Goal: Task Accomplishment & Management: Use online tool/utility

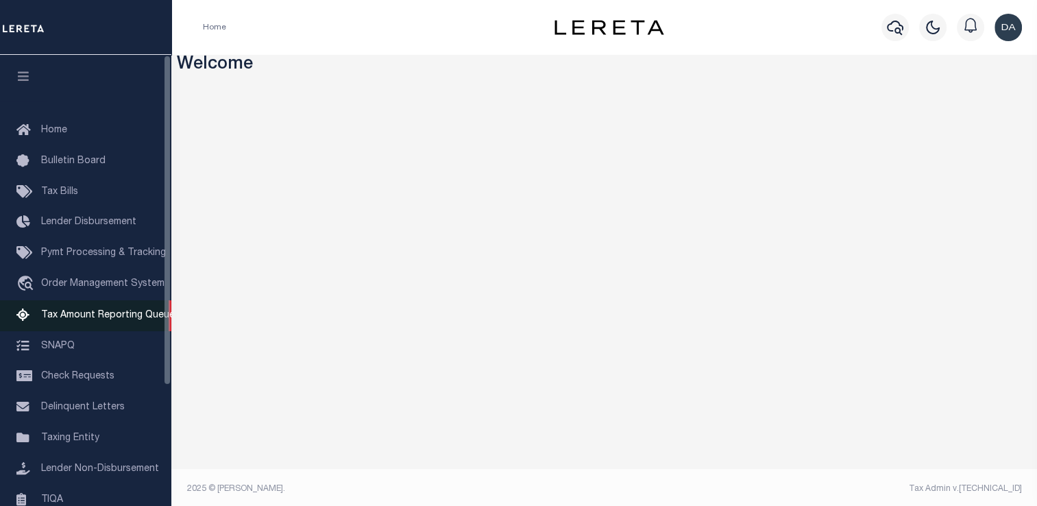
click at [76, 328] on link "Tax Amount Reporting Queue" at bounding box center [85, 315] width 171 height 31
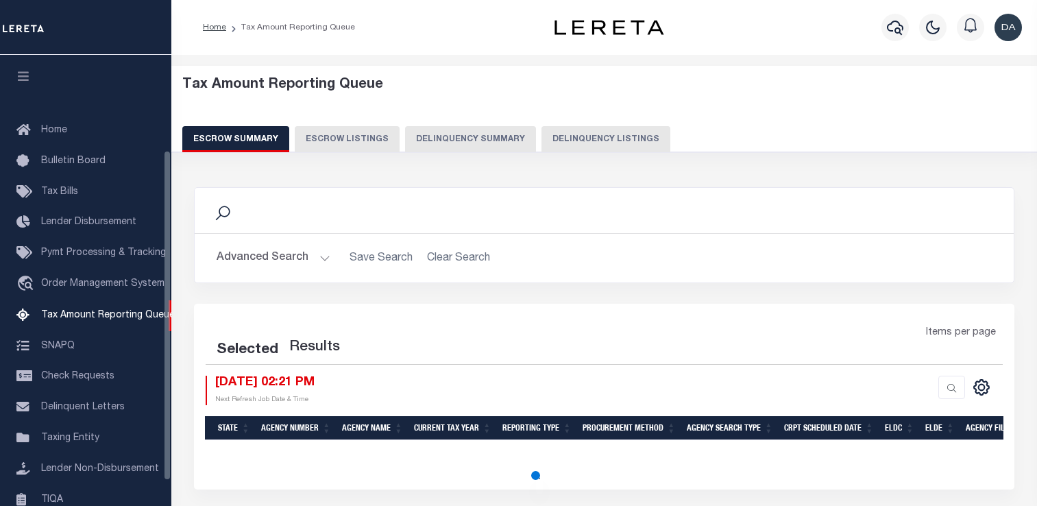
select select "100"
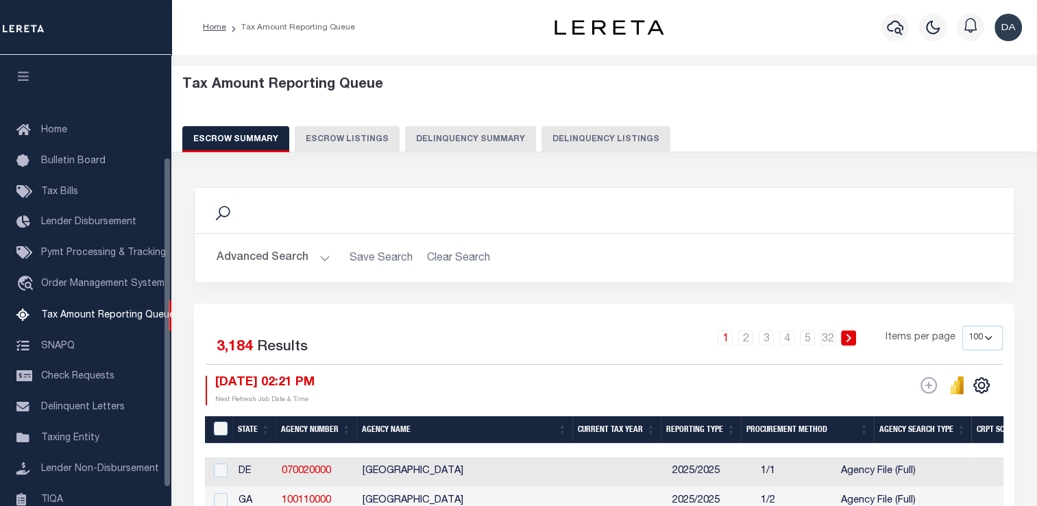
scroll to position [140, 0]
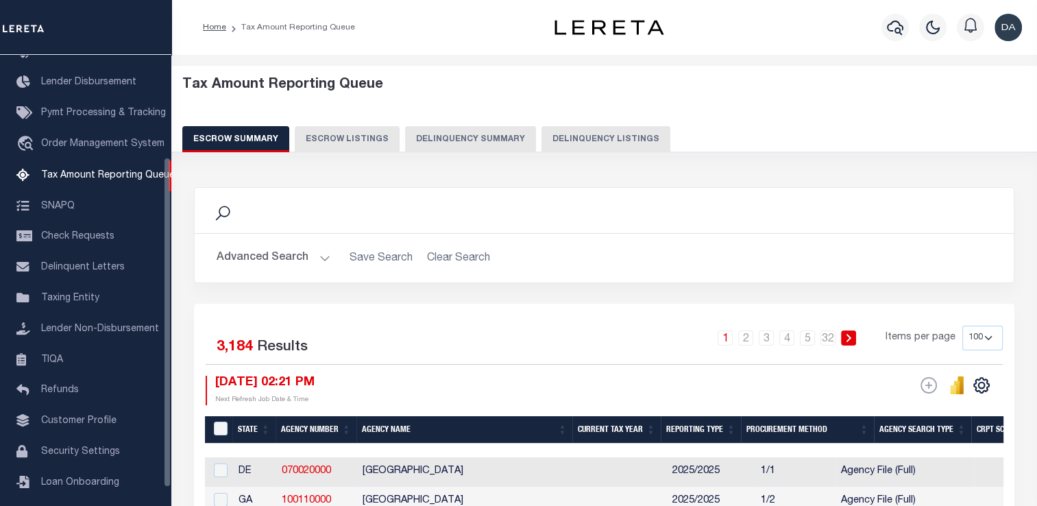
click at [463, 141] on button "Delinquency Summary" at bounding box center [470, 139] width 131 height 26
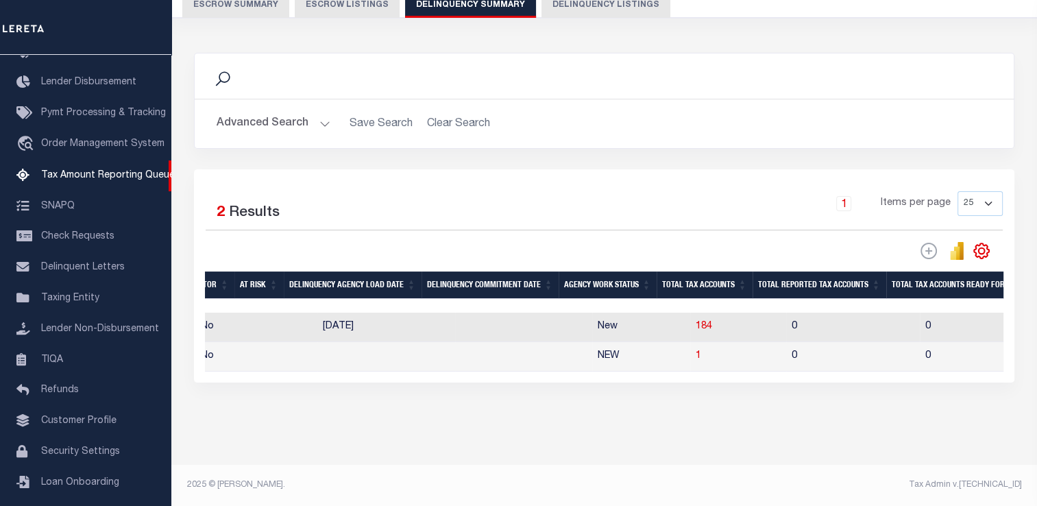
scroll to position [0, 0]
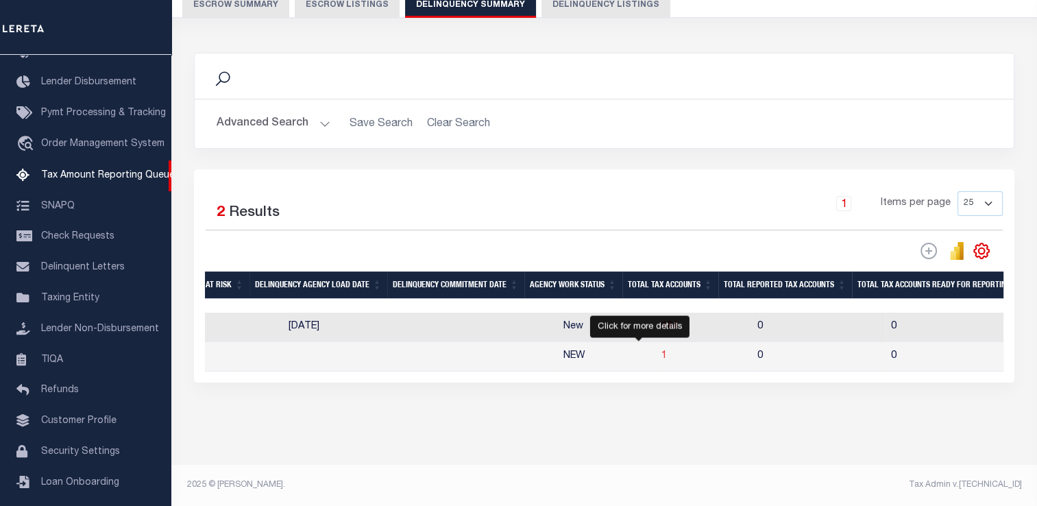
click at [662, 351] on span "1" at bounding box center [664, 356] width 5 height 10
select select "100"
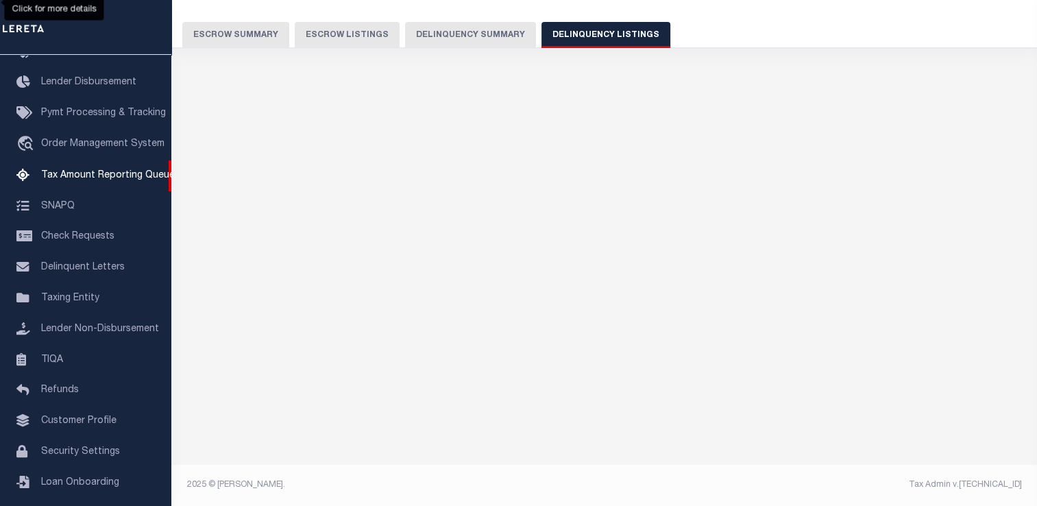
scroll to position [102, 0]
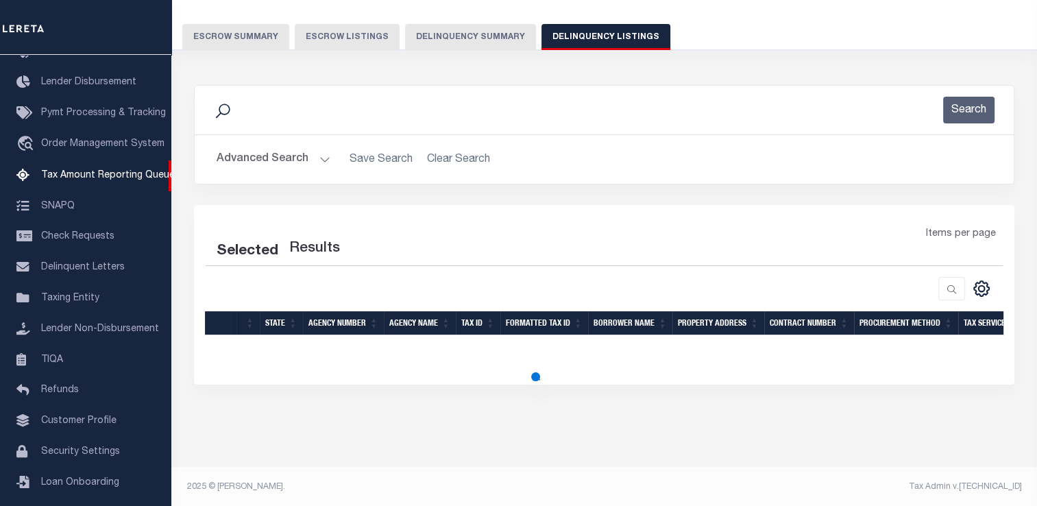
select select "100"
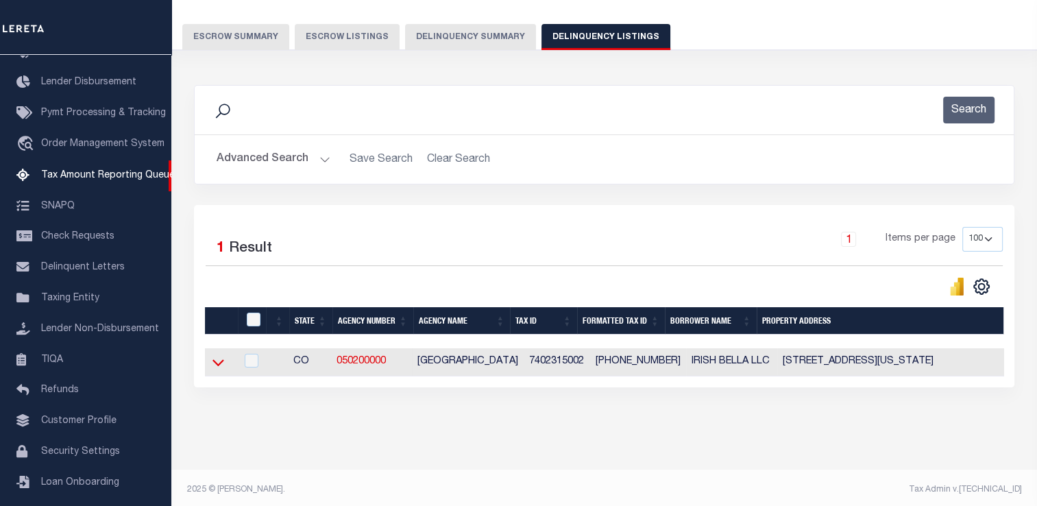
click at [221, 363] on icon at bounding box center [219, 363] width 12 height 7
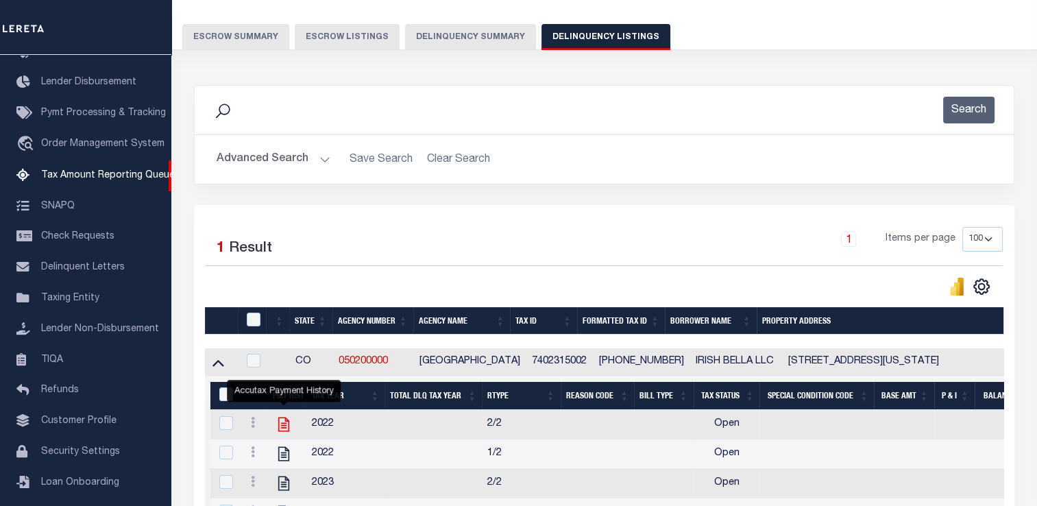
click at [281, 427] on icon "" at bounding box center [284, 425] width 18 height 18
checkbox input "true"
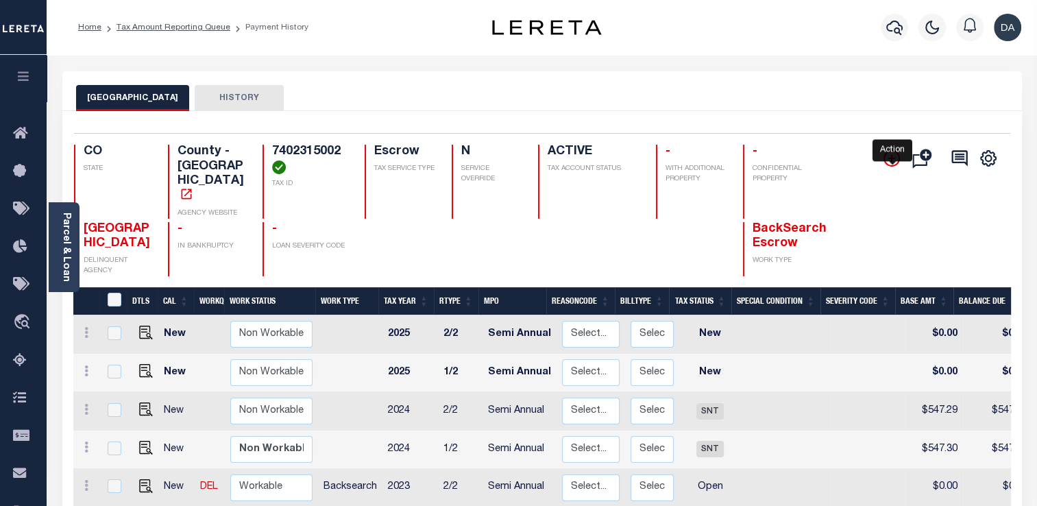
click at [896, 158] on icon "" at bounding box center [892, 158] width 16 height 16
click at [893, 155] on icon "" at bounding box center [892, 158] width 16 height 16
